Goal: Task Accomplishment & Management: Manage account settings

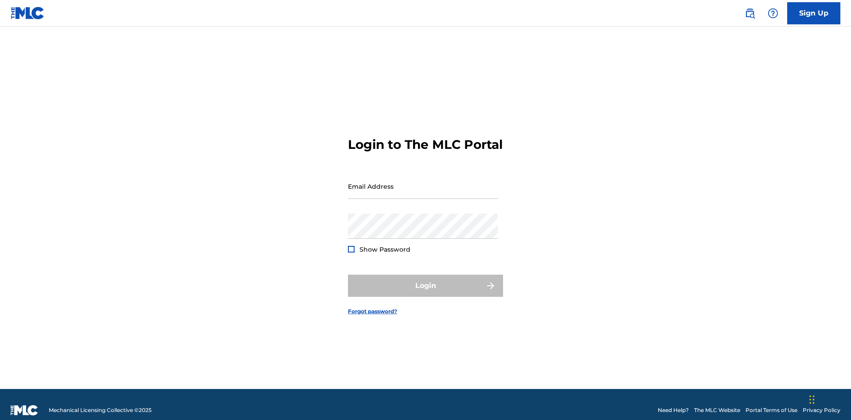
scroll to position [12, 0]
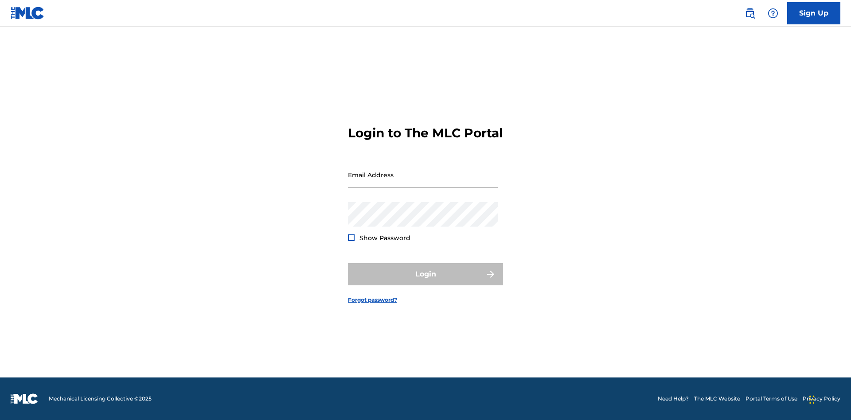
click at [423, 182] on input "Email Address" at bounding box center [423, 174] width 150 height 25
type input "[PERSON_NAME][EMAIL_ADDRESS][PERSON_NAME][DOMAIN_NAME]"
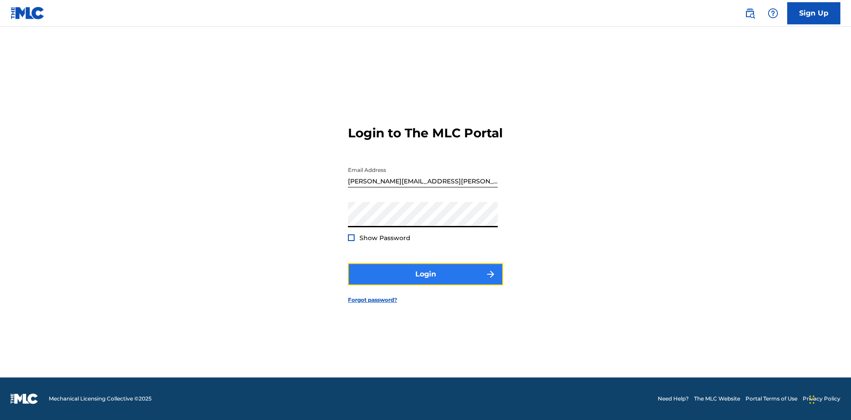
click at [426, 282] on button "Login" at bounding box center [425, 274] width 155 height 22
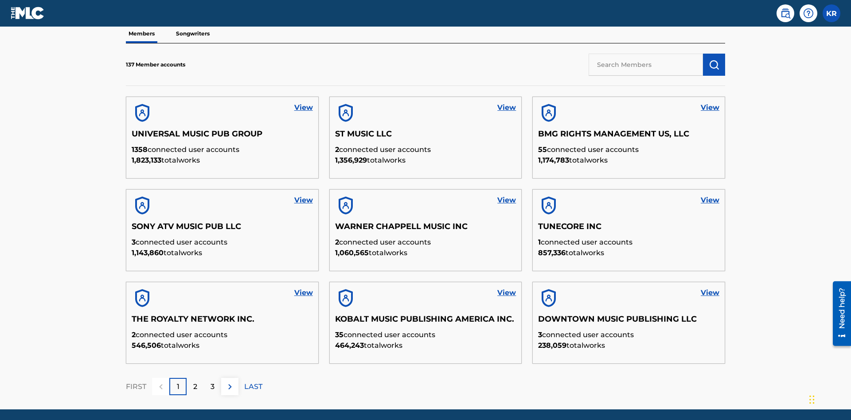
click at [646, 64] on input "text" at bounding box center [646, 65] width 114 height 22
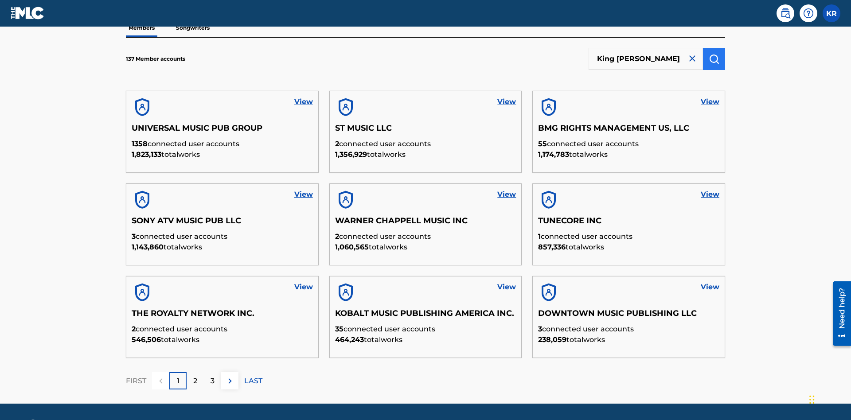
type input "King [PERSON_NAME]"
click at [714, 59] on img "submit" at bounding box center [714, 59] width 11 height 11
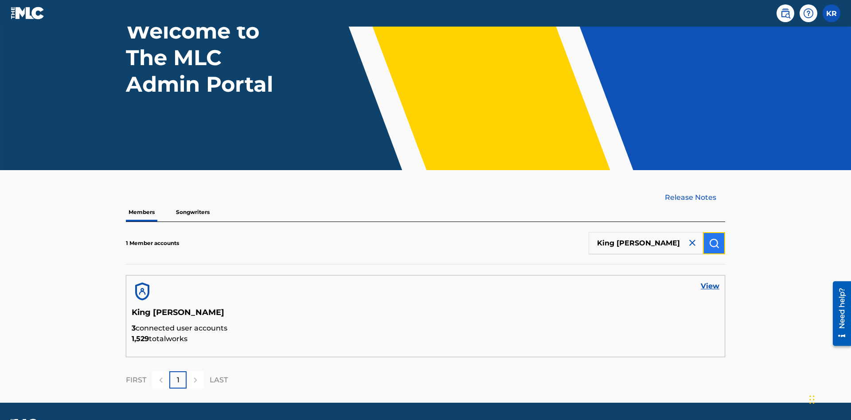
scroll to position [99, 0]
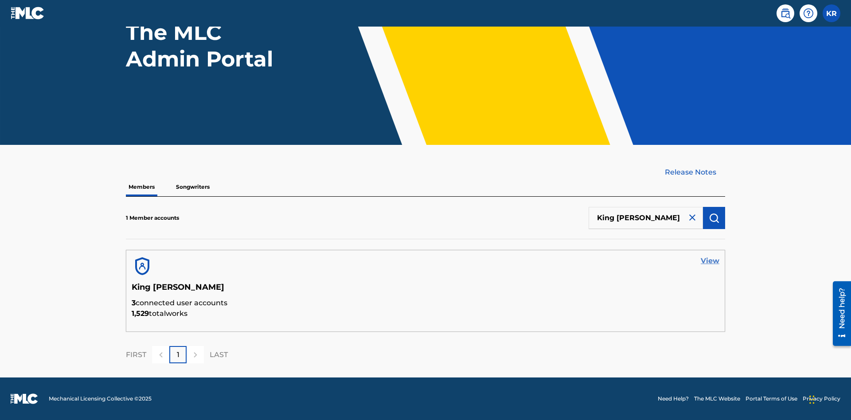
click at [710, 261] on link "View" at bounding box center [710, 261] width 19 height 11
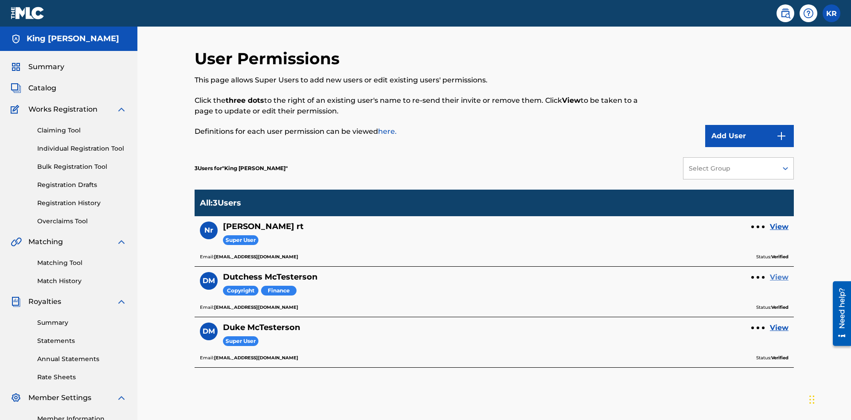
click at [779, 272] on link "View" at bounding box center [779, 277] width 19 height 11
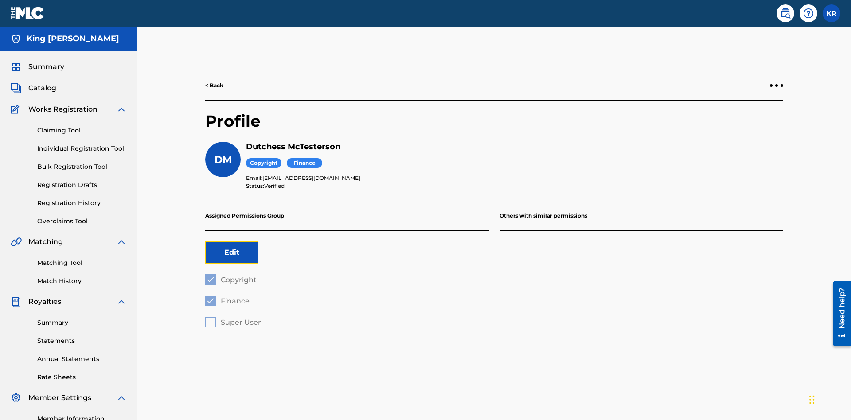
click at [232, 242] on button "Edit" at bounding box center [231, 253] width 53 height 22
click at [231, 276] on span "Copyright" at bounding box center [239, 280] width 36 height 8
click at [227, 297] on span "Finance" at bounding box center [235, 301] width 29 height 8
click at [233, 318] on span "Super User" at bounding box center [241, 322] width 40 height 8
